Goal: Navigation & Orientation: Find specific page/section

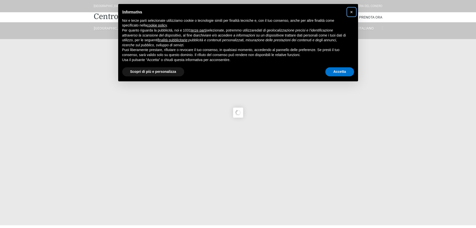
click at [351, 11] on span "×" at bounding box center [351, 12] width 3 height 6
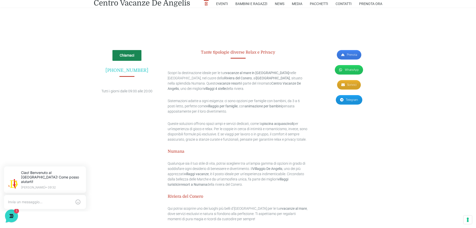
scroll to position [1425, 0]
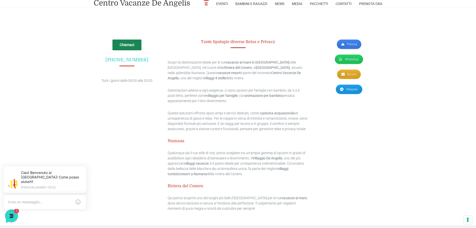
click at [349, 55] on link "WhatsApp" at bounding box center [349, 60] width 28 height 10
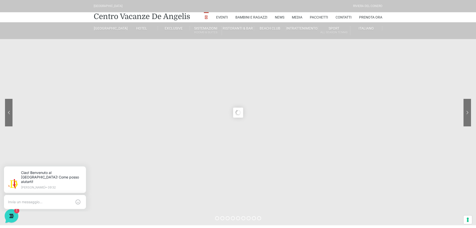
click at [15, 214] on icon at bounding box center [11, 215] width 13 height 13
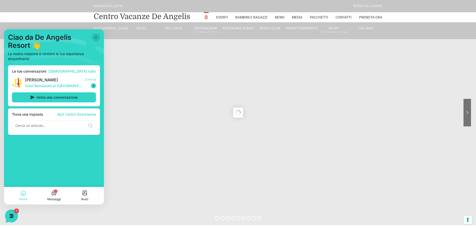
click at [55, 198] on p "Messaggi" at bounding box center [54, 199] width 14 height 5
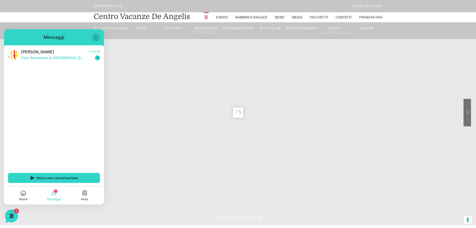
click at [86, 197] on p "Aiuto" at bounding box center [84, 199] width 7 height 5
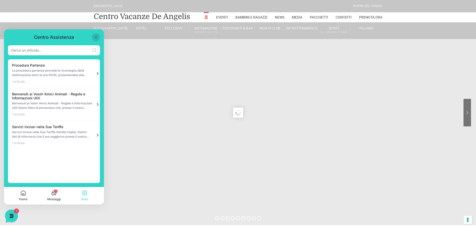
click at [49, 194] on button "1 Messaggi" at bounding box center [54, 196] width 31 height 12
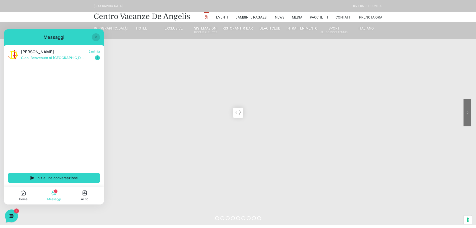
click at [25, 195] on icon at bounding box center [23, 193] width 6 height 6
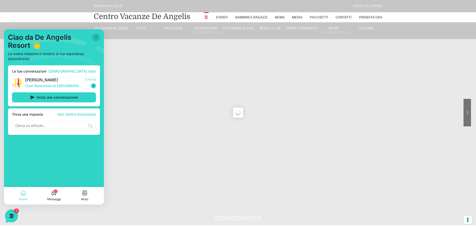
drag, startPoint x: 96, startPoint y: 34, endPoint x: 101, endPoint y: 64, distance: 29.9
click at [96, 34] on button at bounding box center [96, 37] width 8 height 8
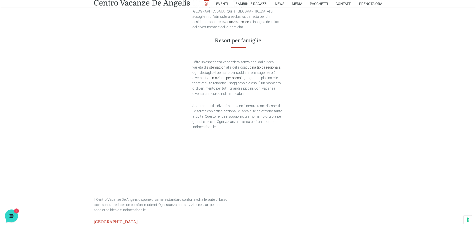
scroll to position [262, 0]
